Goal: Information Seeking & Learning: Learn about a topic

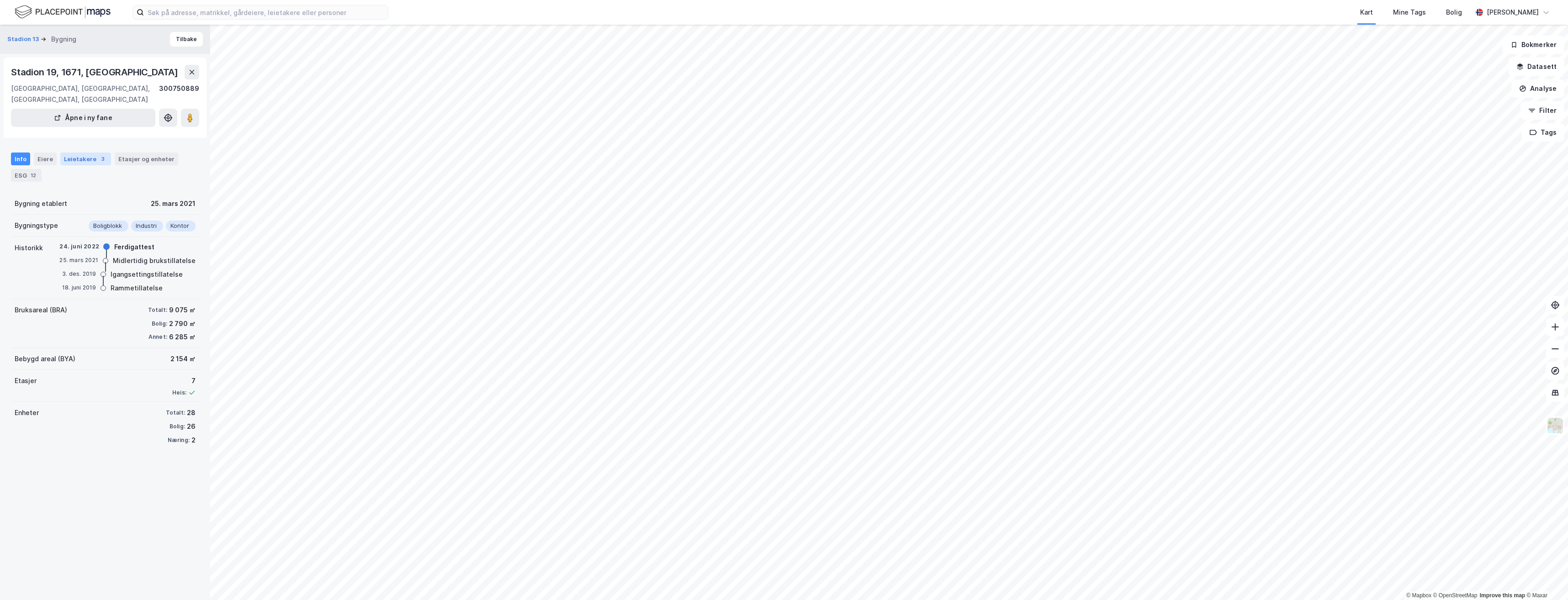
click at [87, 152] on div "Leietakere 3" at bounding box center [86, 158] width 51 height 13
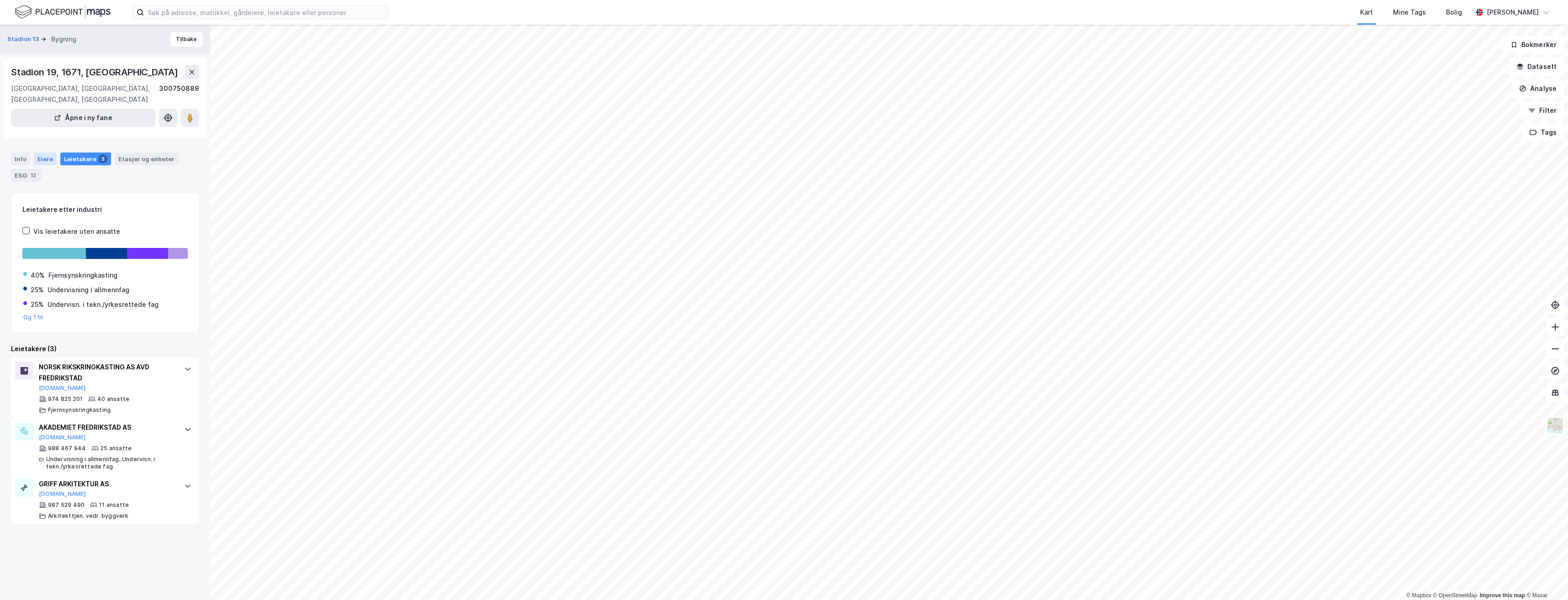
click at [51, 152] on div "Eiere" at bounding box center [45, 158] width 23 height 13
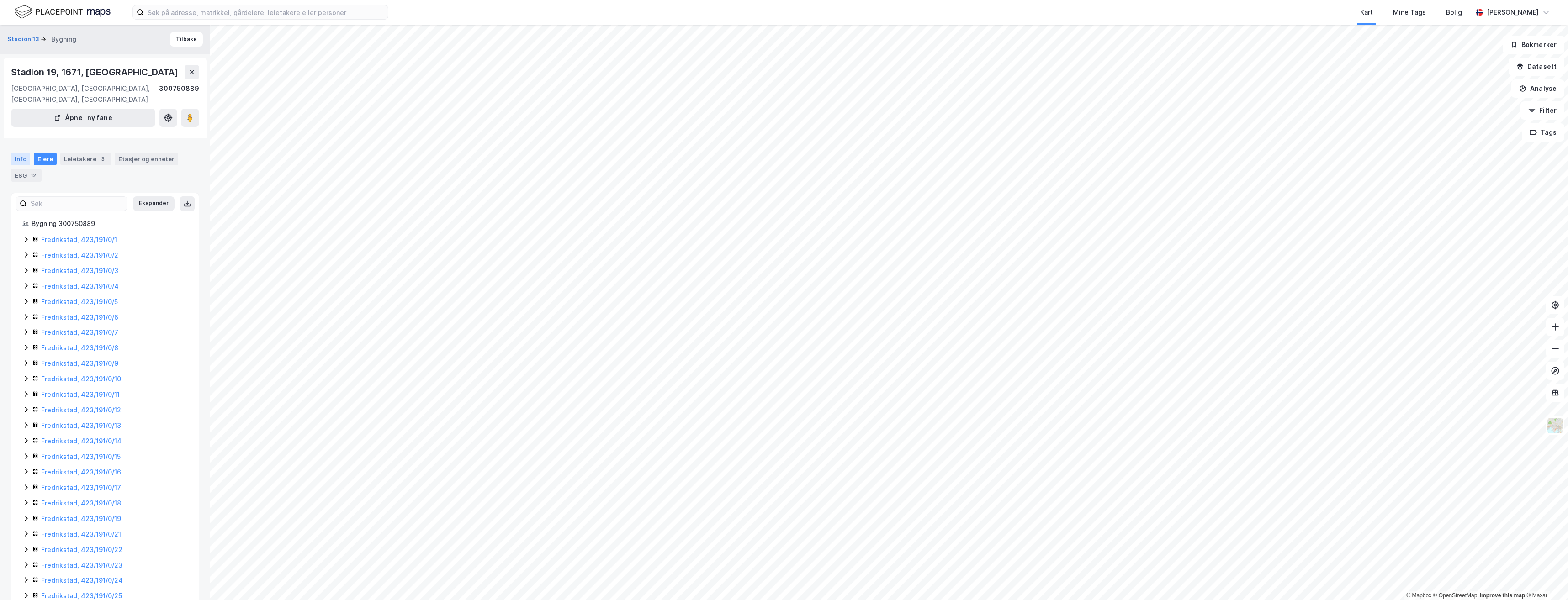
click at [25, 152] on div "Info" at bounding box center [21, 158] width 19 height 13
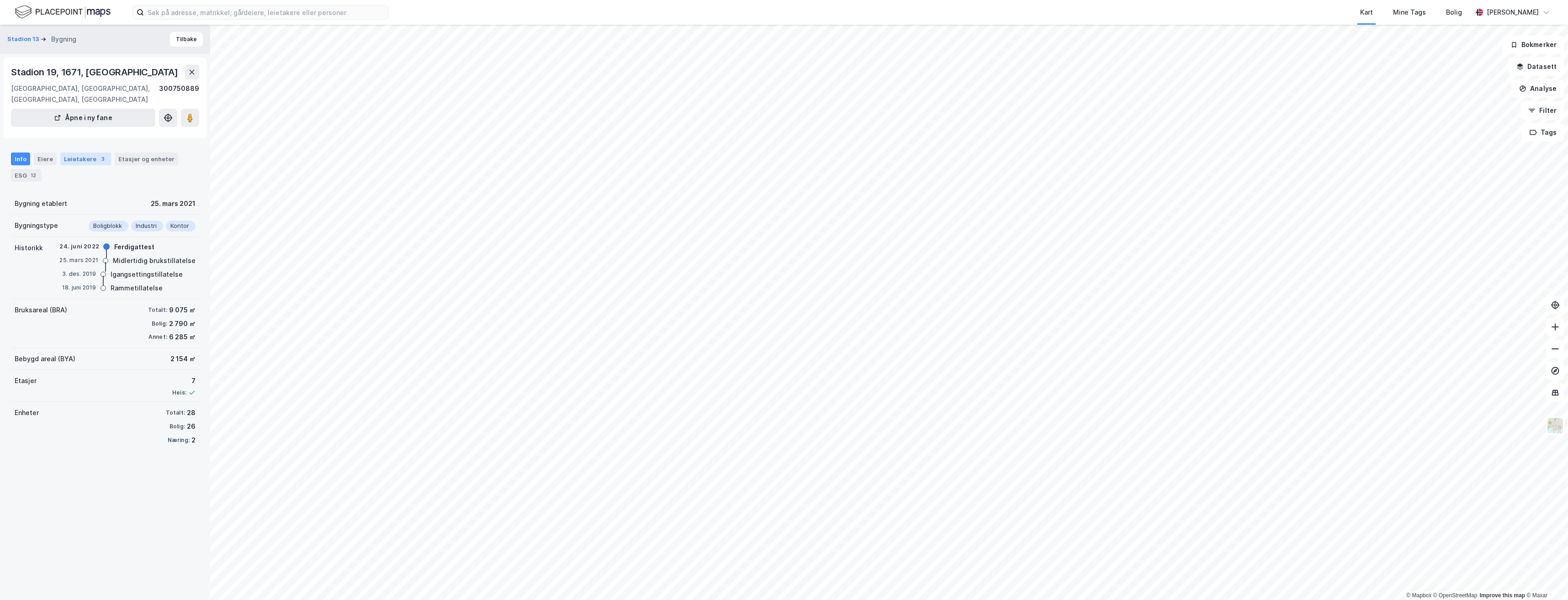
click at [96, 152] on div "Leietakere 3" at bounding box center [86, 158] width 51 height 13
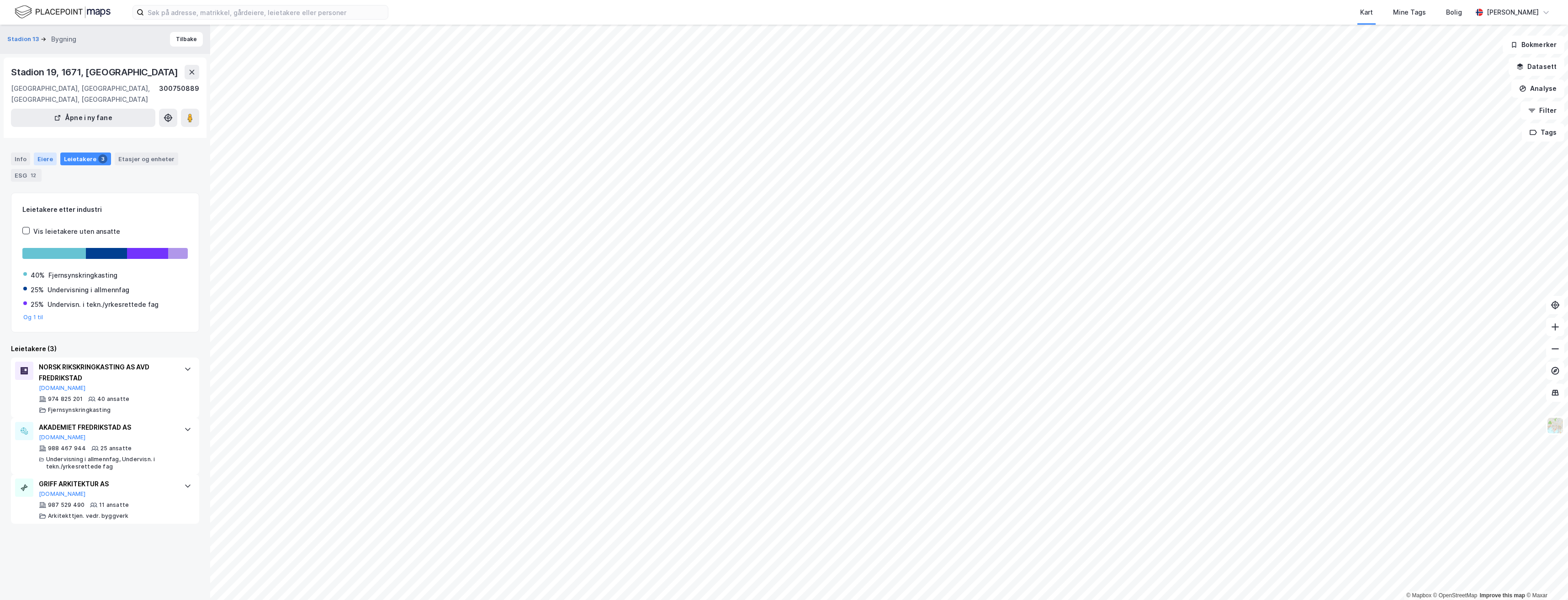
click at [37, 152] on div "Eiere" at bounding box center [45, 158] width 23 height 13
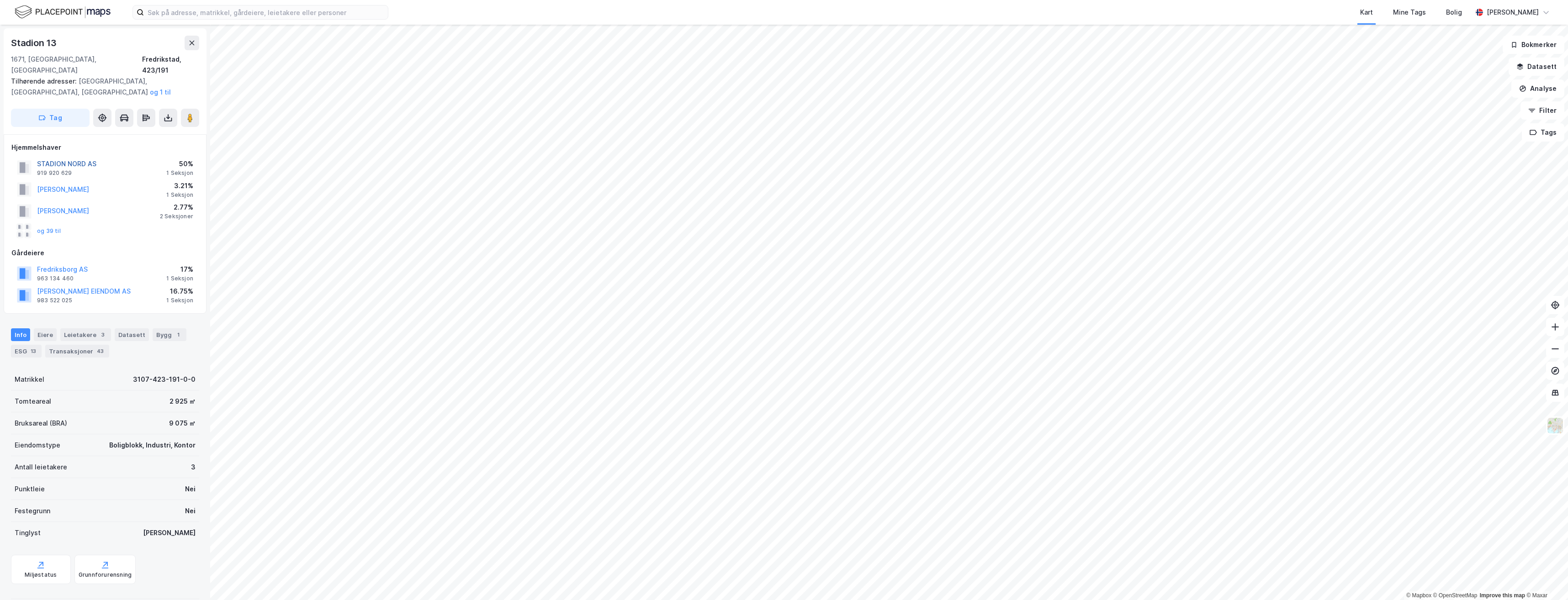
click at [0, 0] on button "STADION NORD AS" at bounding box center [0, 0] width 0 height 0
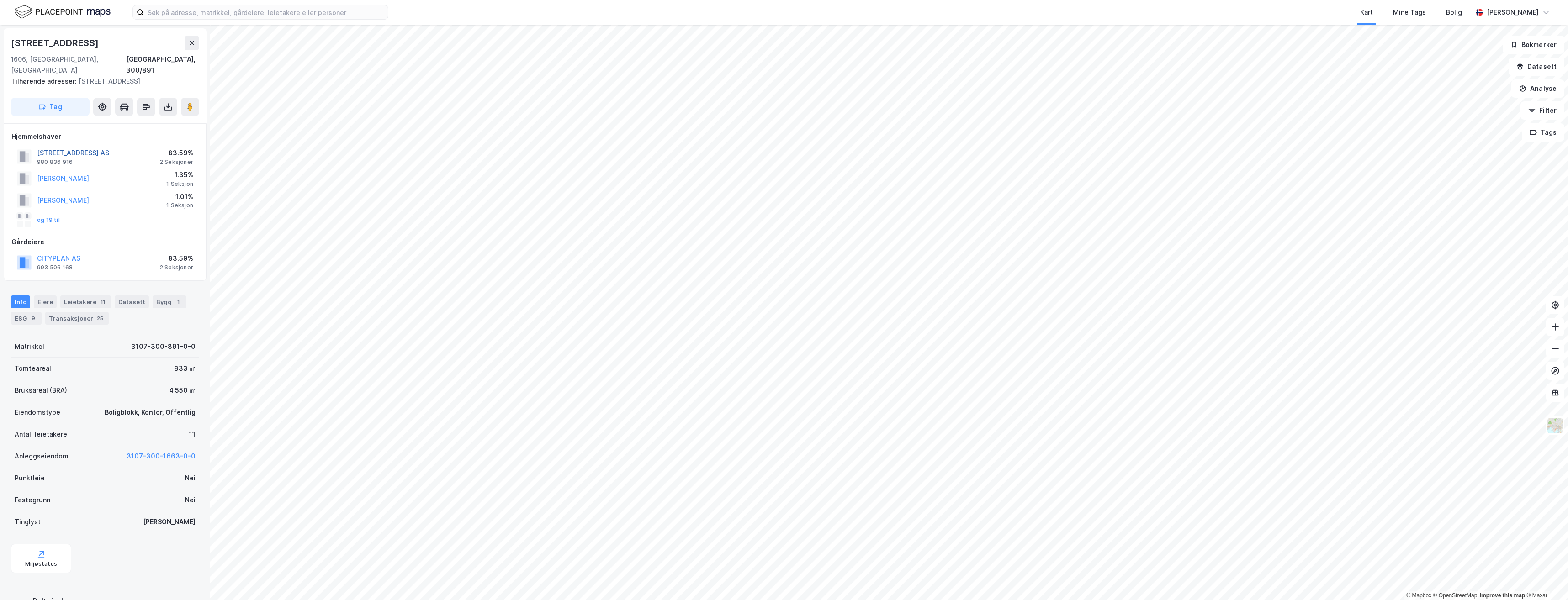
click at [0, 0] on button "NYGAARDSGATA 33 AS" at bounding box center [0, 0] width 0 height 0
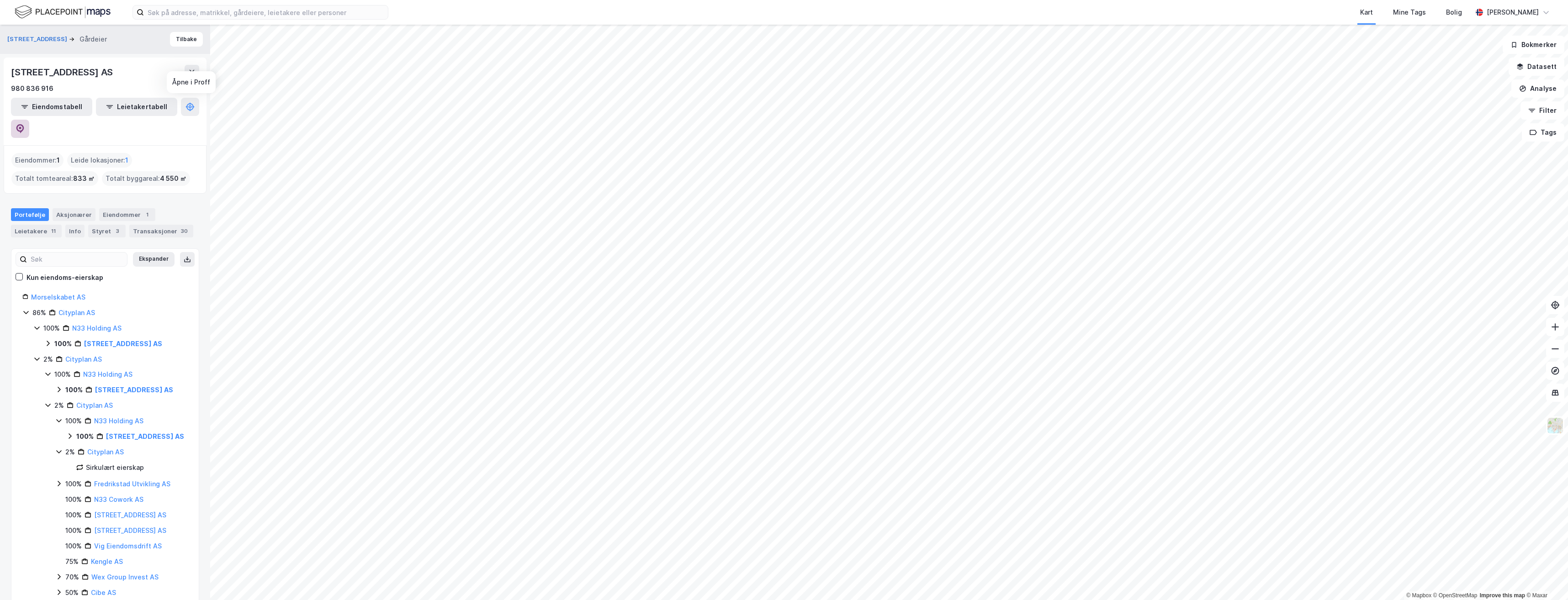
click at [29, 120] on button at bounding box center [20, 129] width 18 height 18
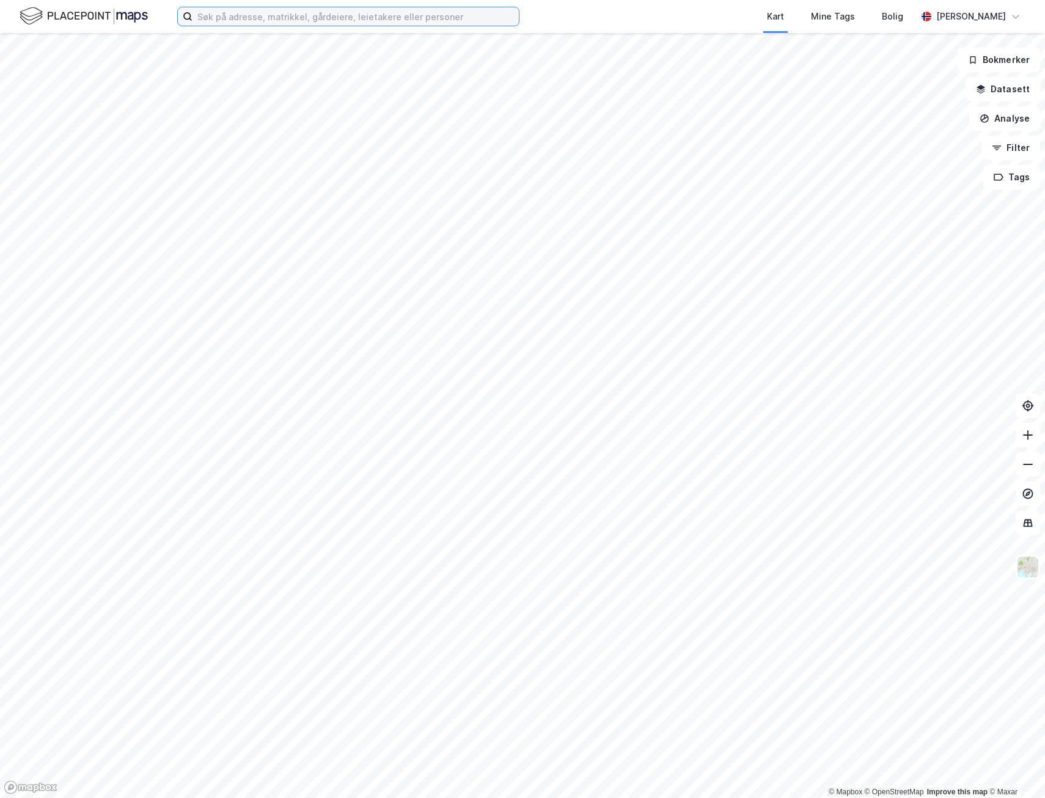
click at [297, 20] on input at bounding box center [355, 16] width 326 height 18
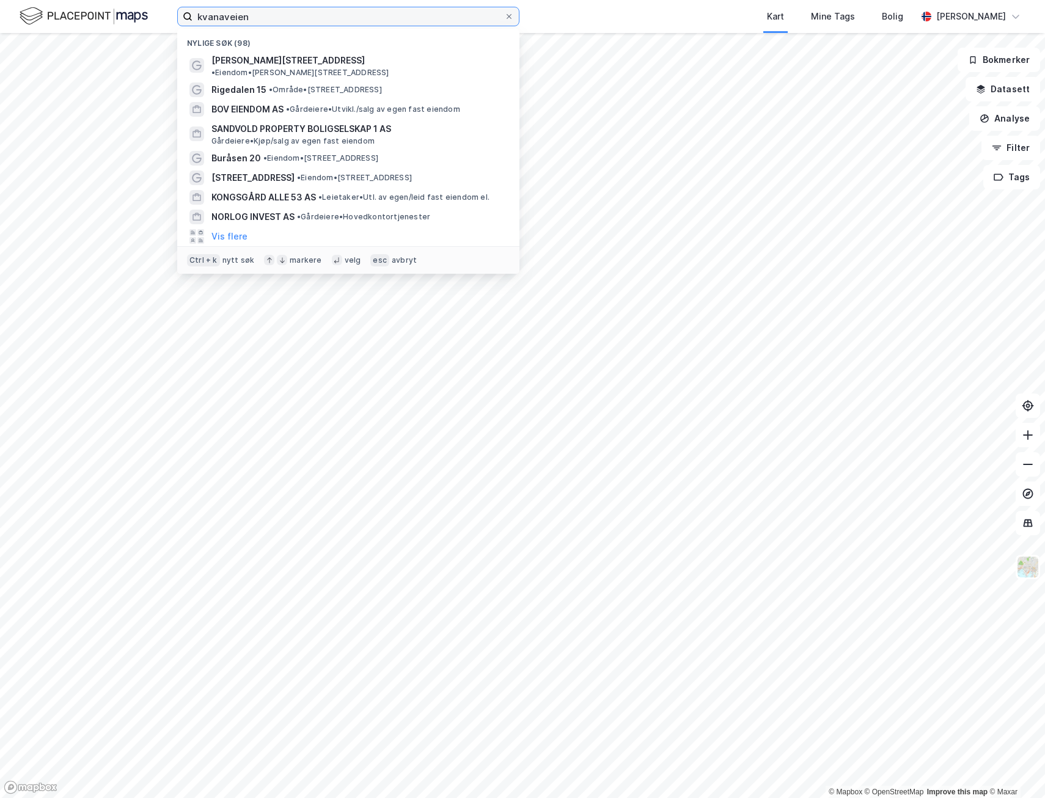
type input "kvanaveien 5"
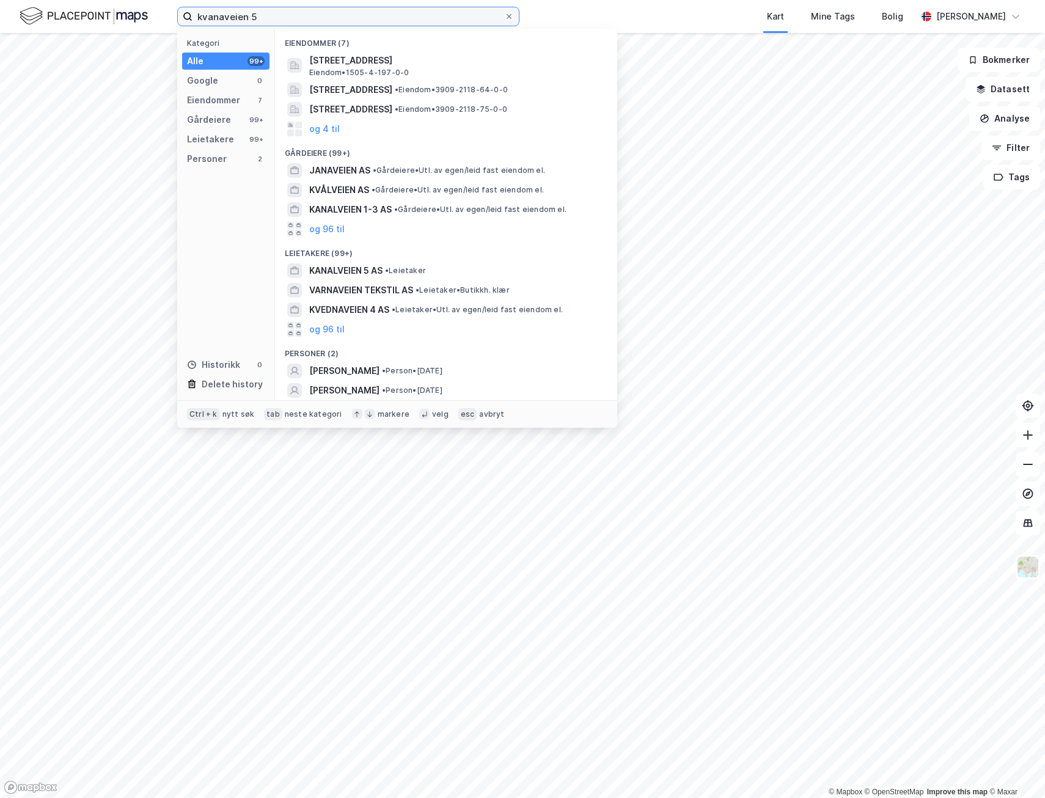
click at [286, 20] on input "kvanaveien 5" at bounding box center [348, 16] width 312 height 18
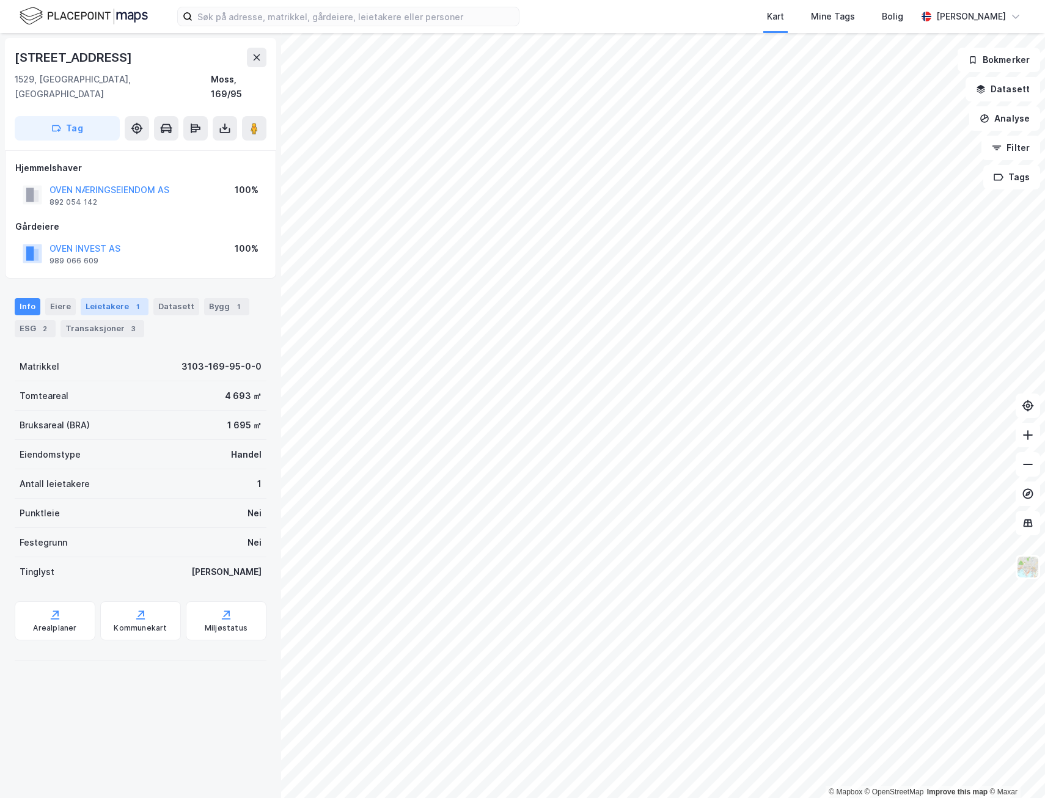
click at [131, 301] on div "1" at bounding box center [137, 307] width 12 height 12
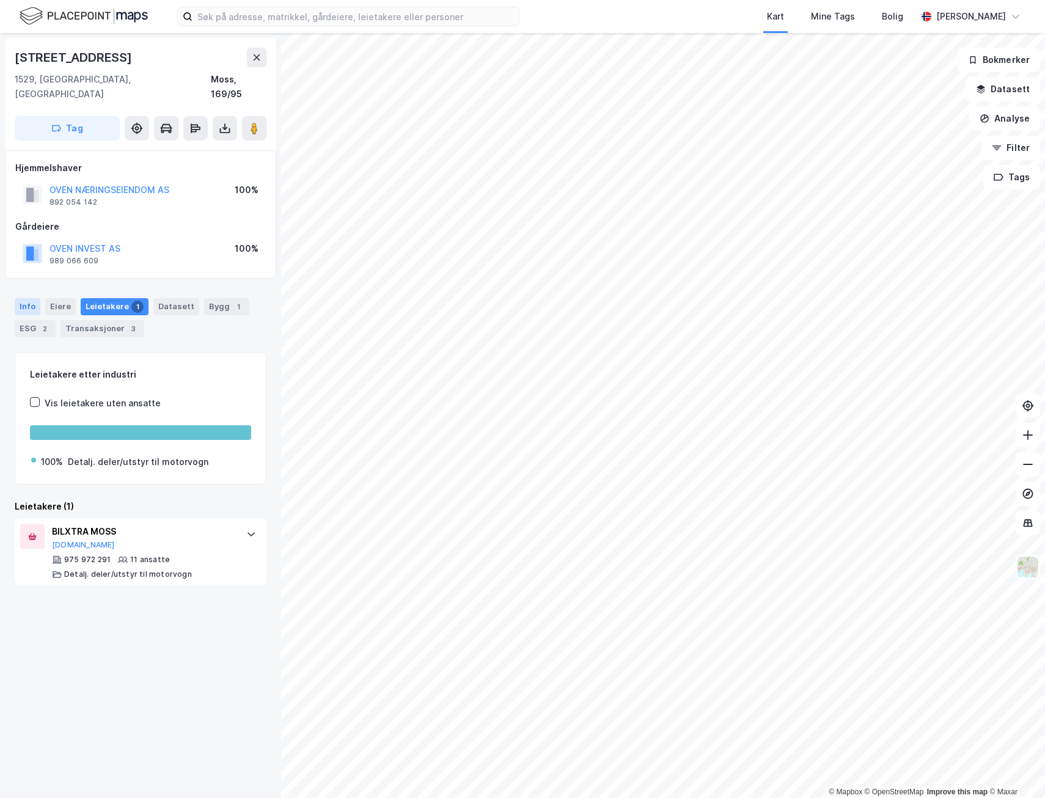
click at [32, 298] on div "Info" at bounding box center [28, 306] width 26 height 17
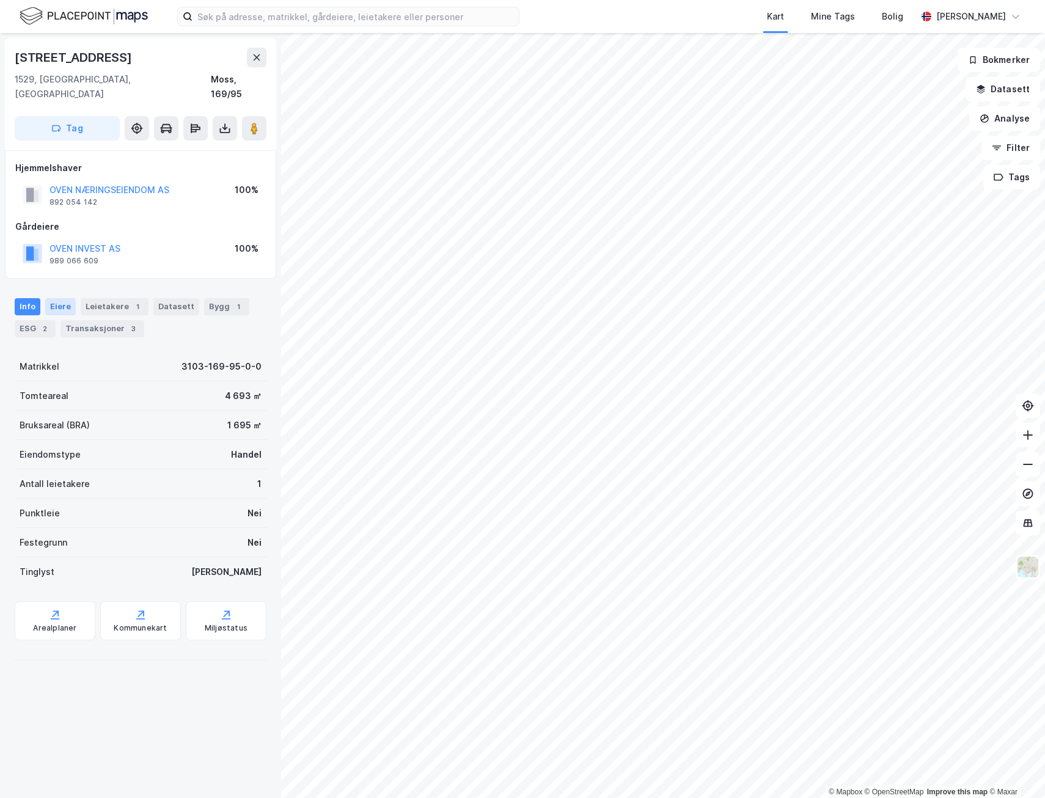
click at [52, 298] on div "Eiere" at bounding box center [60, 306] width 31 height 17
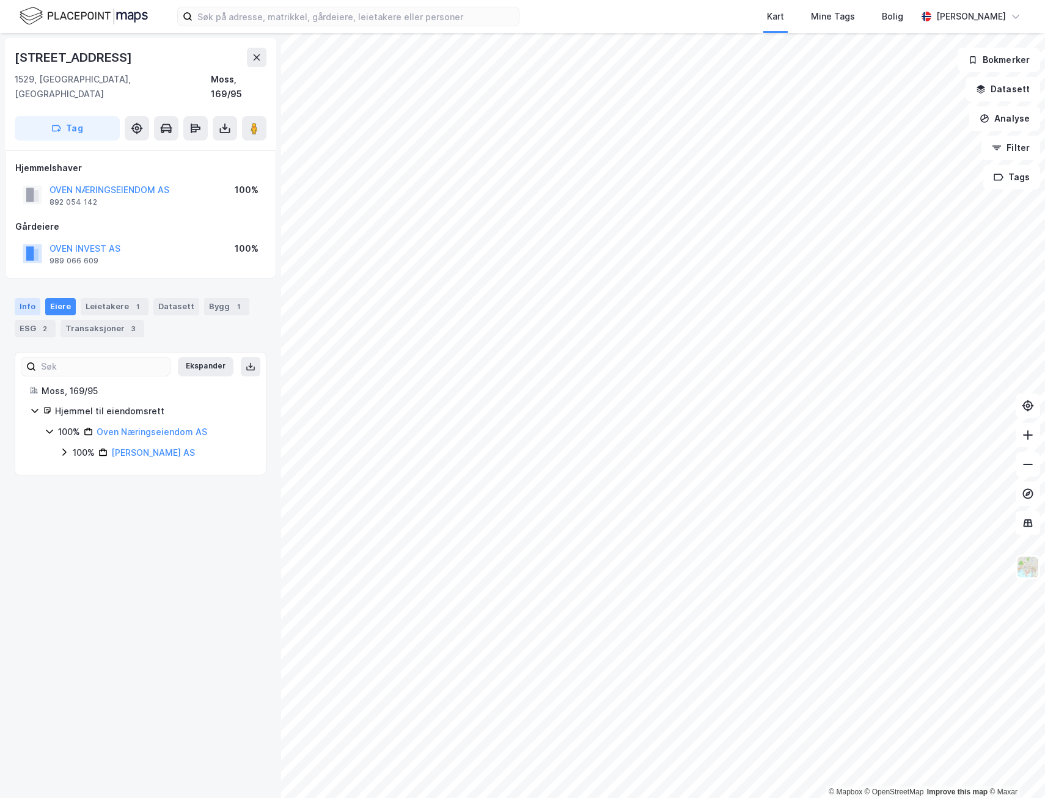
click at [24, 298] on div "Info" at bounding box center [28, 306] width 26 height 17
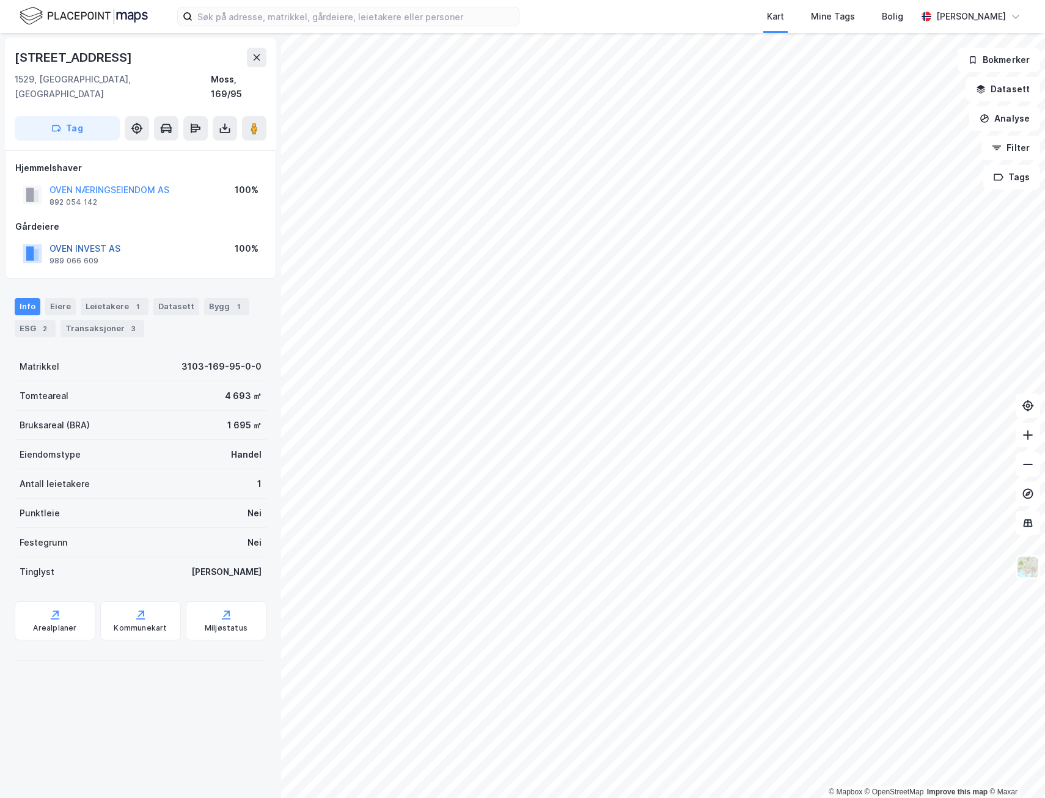
click at [0, 0] on button "OVEN INVEST AS" at bounding box center [0, 0] width 0 height 0
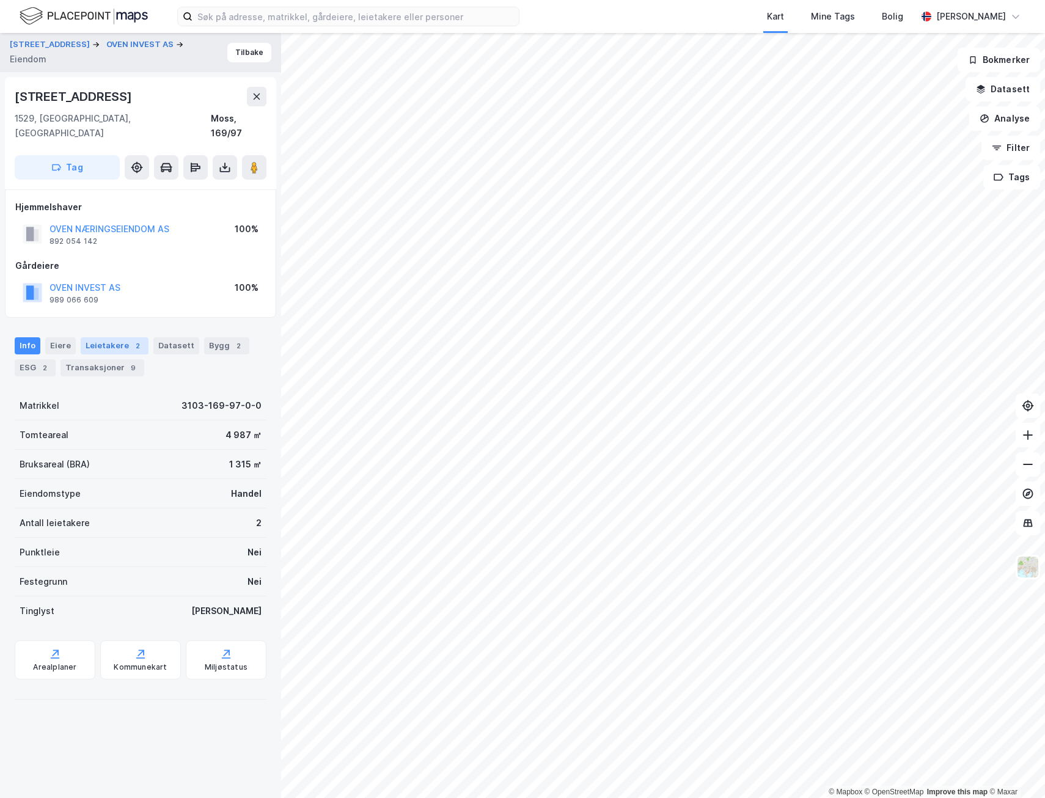
click at [134, 340] on div "2" at bounding box center [137, 346] width 12 height 12
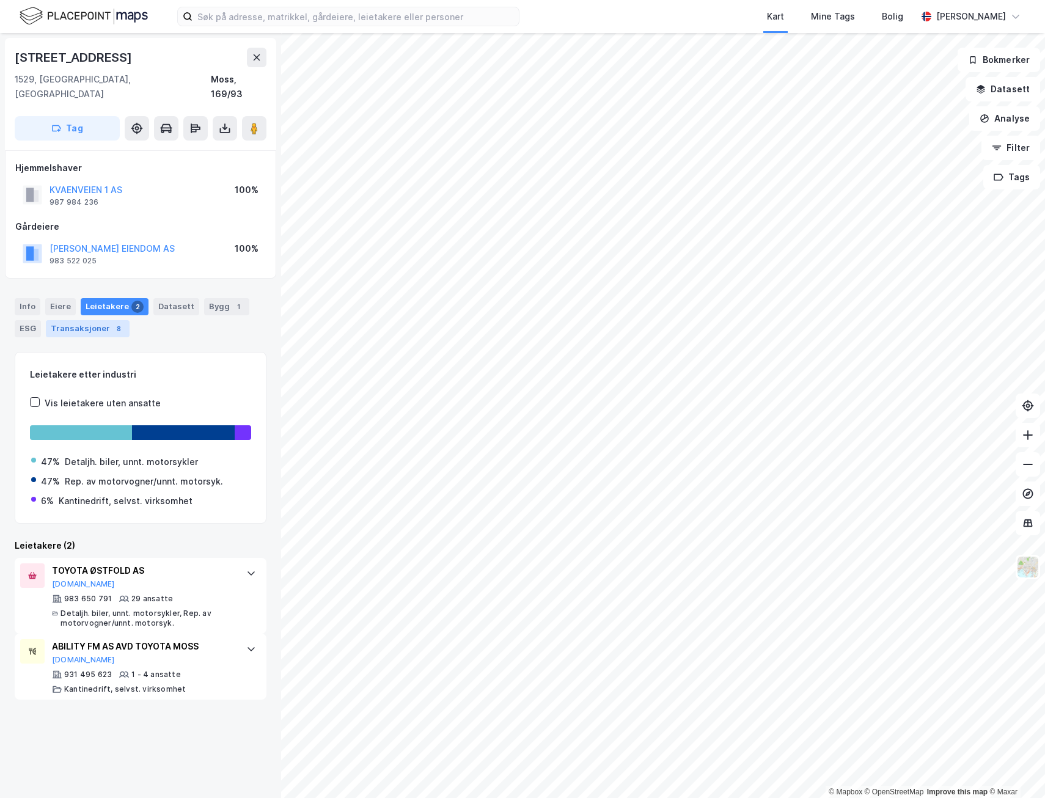
click at [94, 320] on div "Transaksjoner 8" at bounding box center [88, 328] width 84 height 17
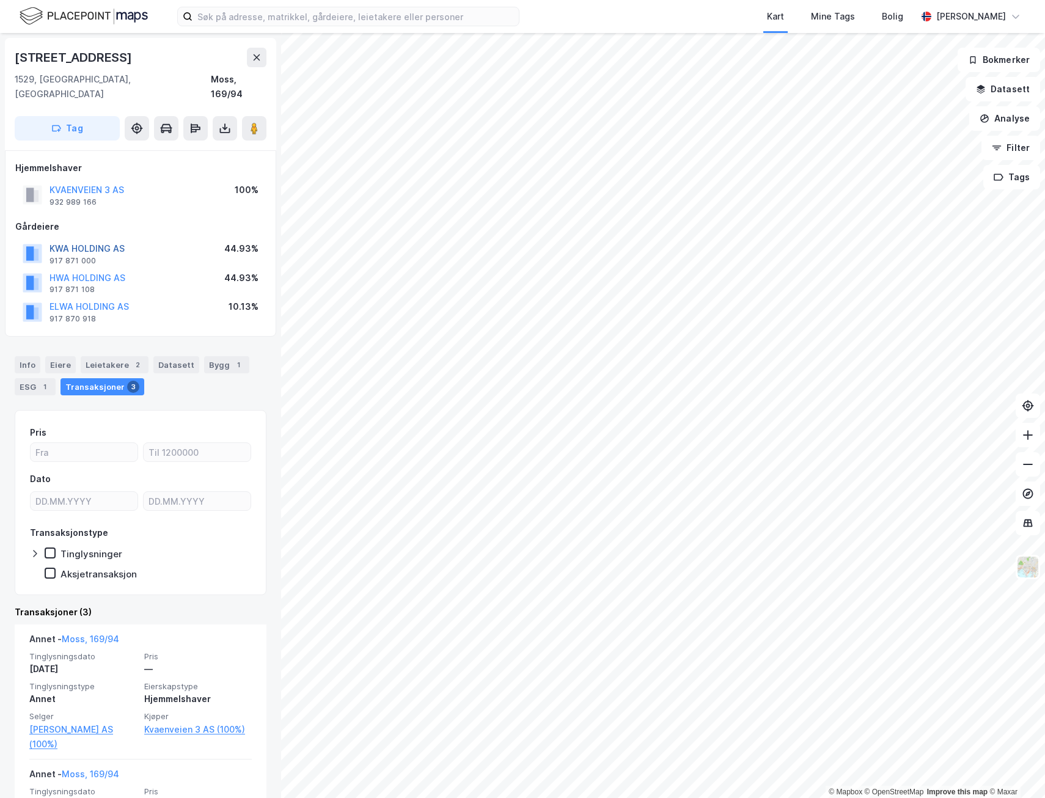
click at [0, 0] on button "KWA HOLDING AS" at bounding box center [0, 0] width 0 height 0
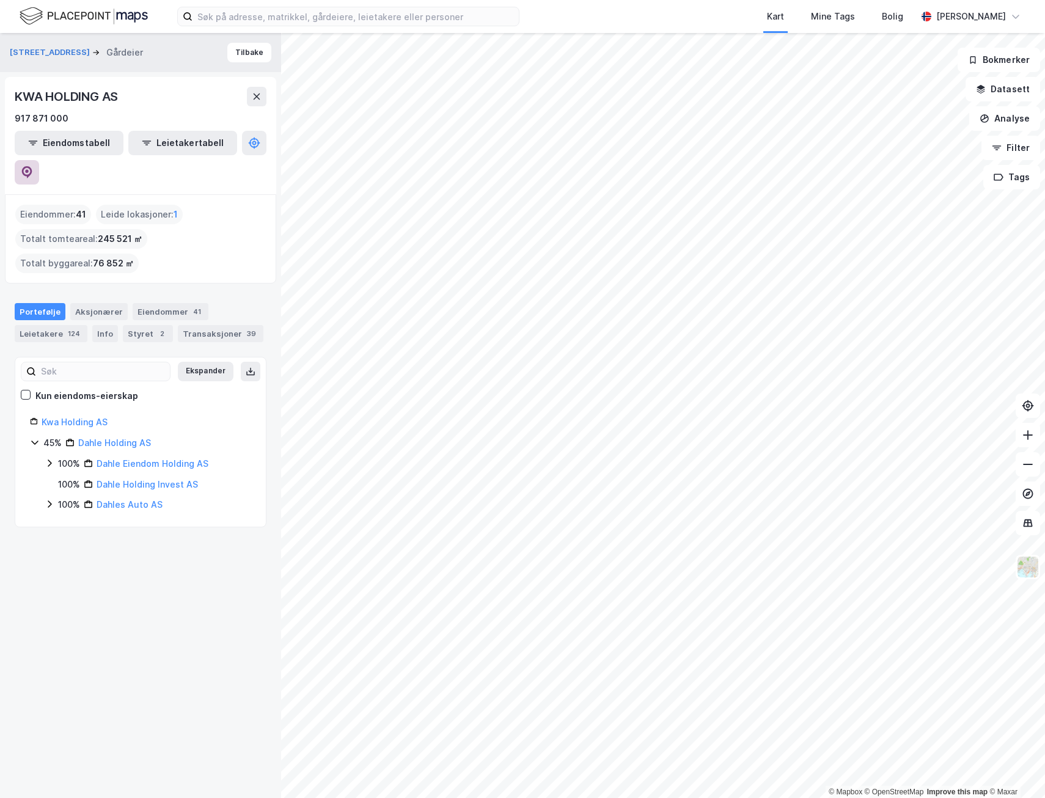
click at [39, 160] on button at bounding box center [27, 172] width 24 height 24
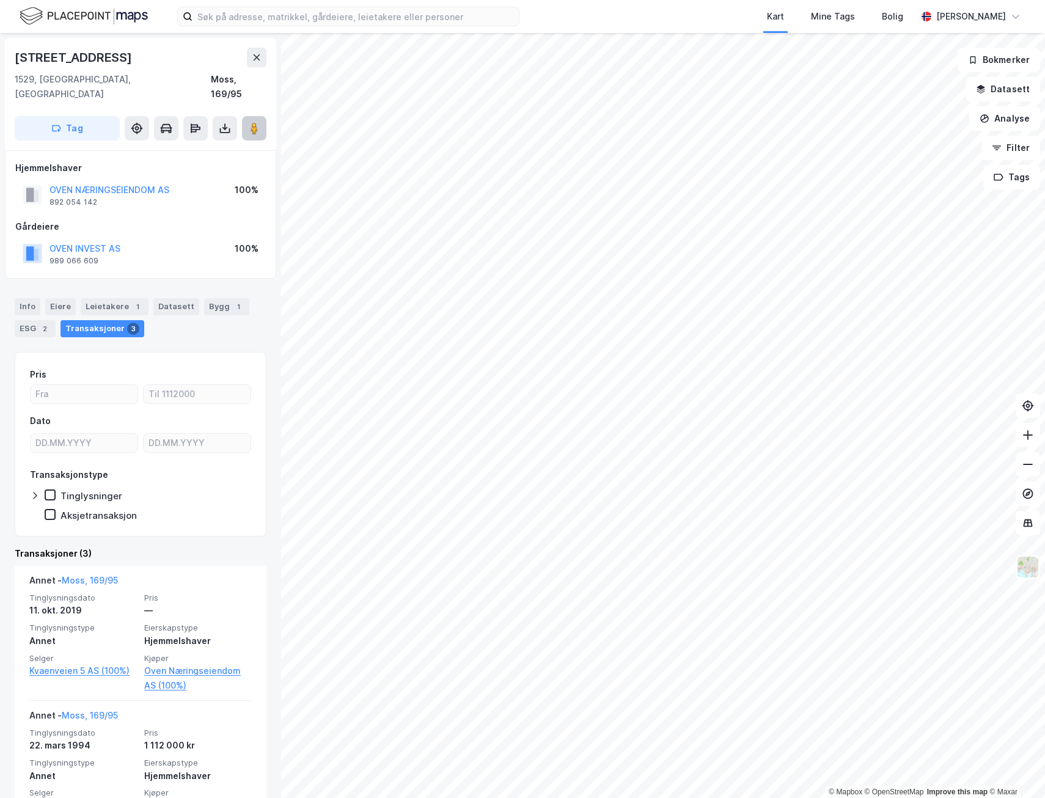
click at [256, 120] on button at bounding box center [254, 128] width 24 height 24
click at [27, 298] on div "Info" at bounding box center [28, 306] width 26 height 17
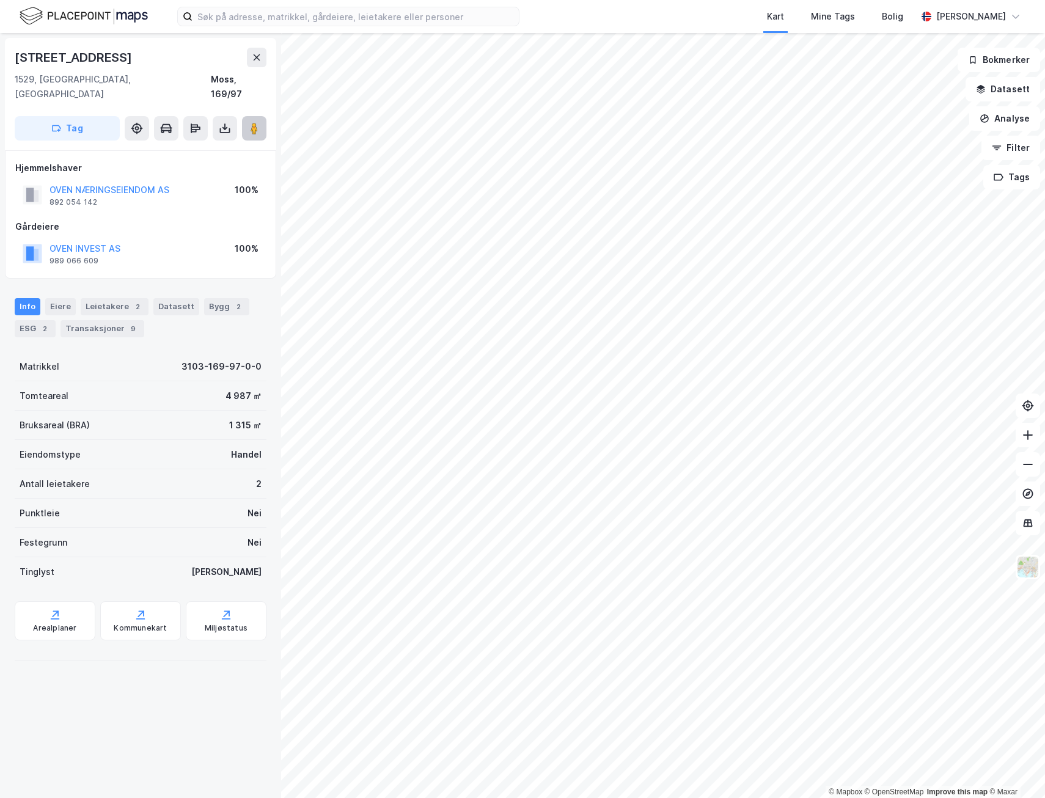
click at [255, 122] on image at bounding box center [254, 128] width 7 height 12
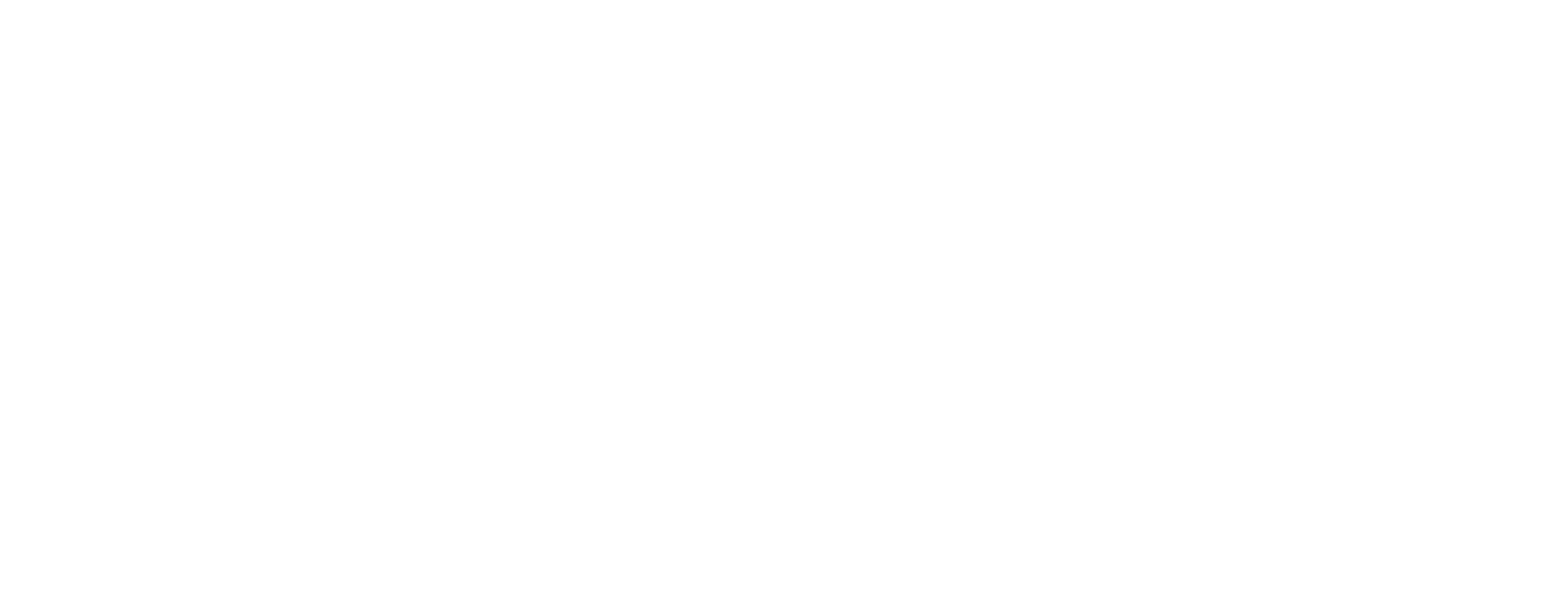
click at [737, 309] on div at bounding box center [784, 300] width 1568 height 600
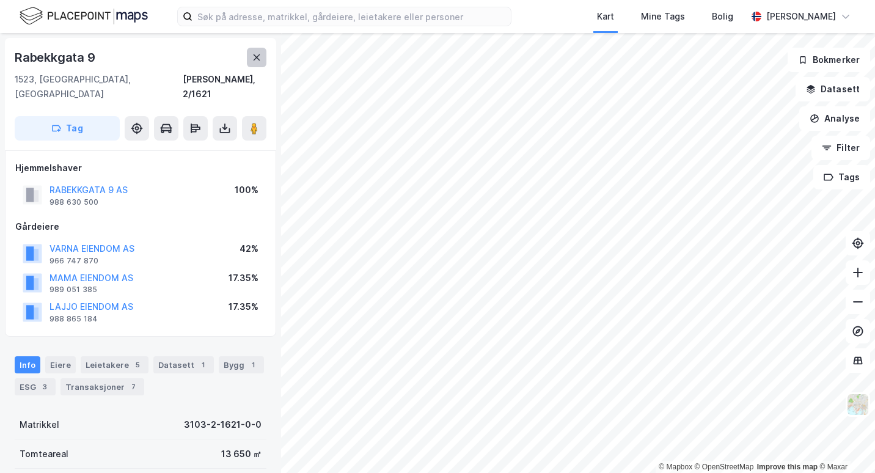
click at [263, 62] on button at bounding box center [257, 58] width 20 height 20
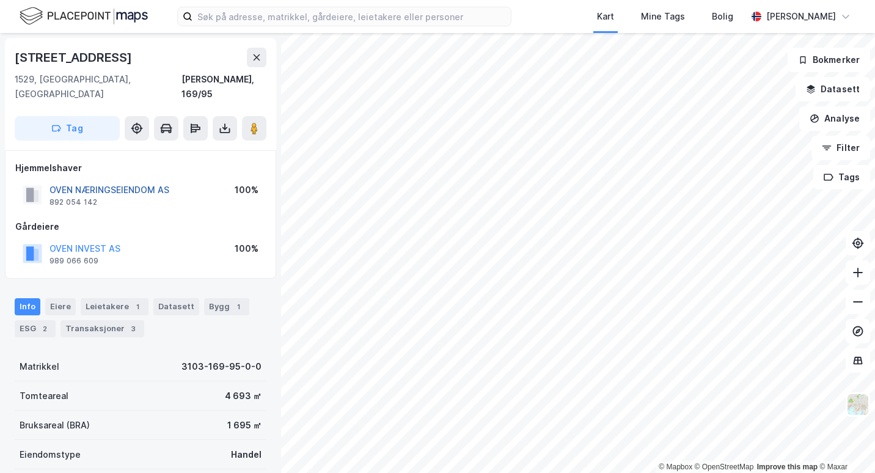
click at [0, 0] on button "OVEN NÆRINGSEIENDOM AS" at bounding box center [0, 0] width 0 height 0
